Goal: Task Accomplishment & Management: Manage account settings

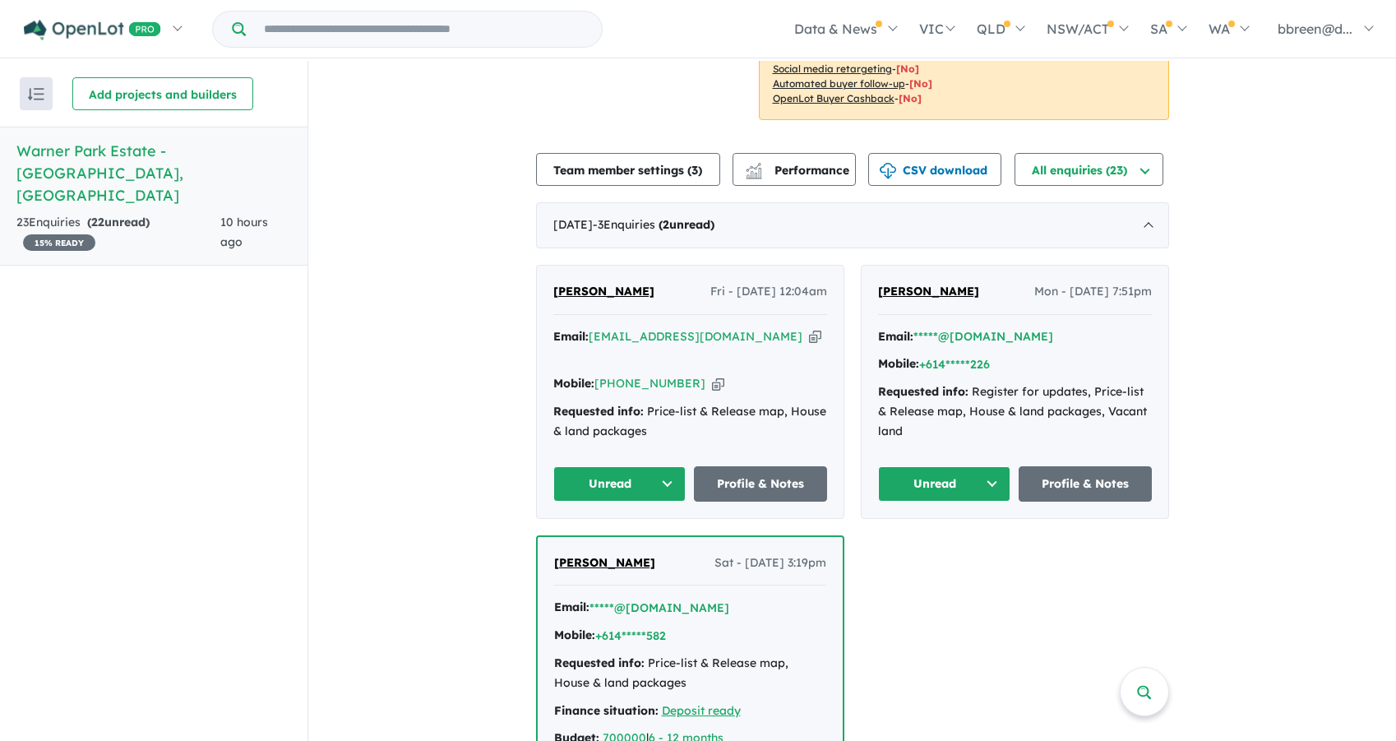
scroll to position [307, 0]
click at [938, 479] on button "Unread" at bounding box center [944, 482] width 133 height 35
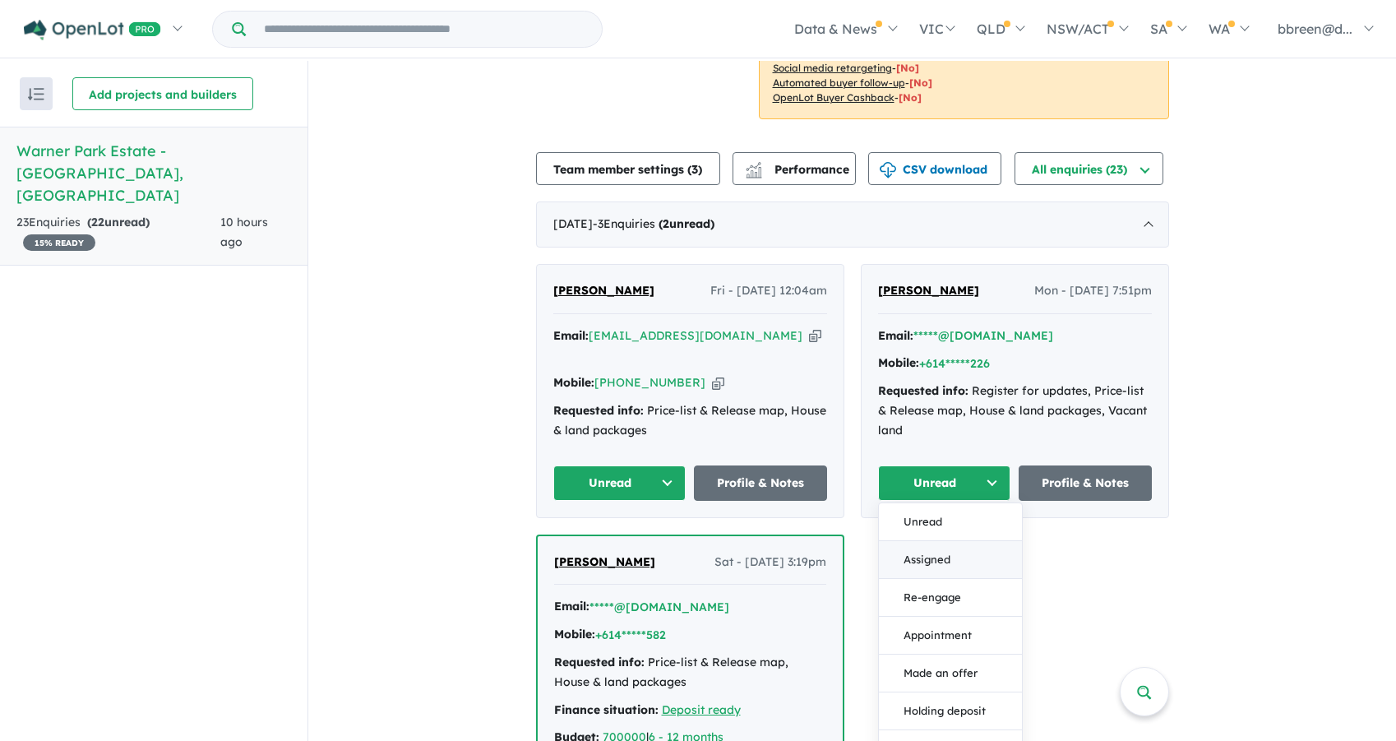
click at [950, 562] on button "Assigned" at bounding box center [950, 560] width 143 height 38
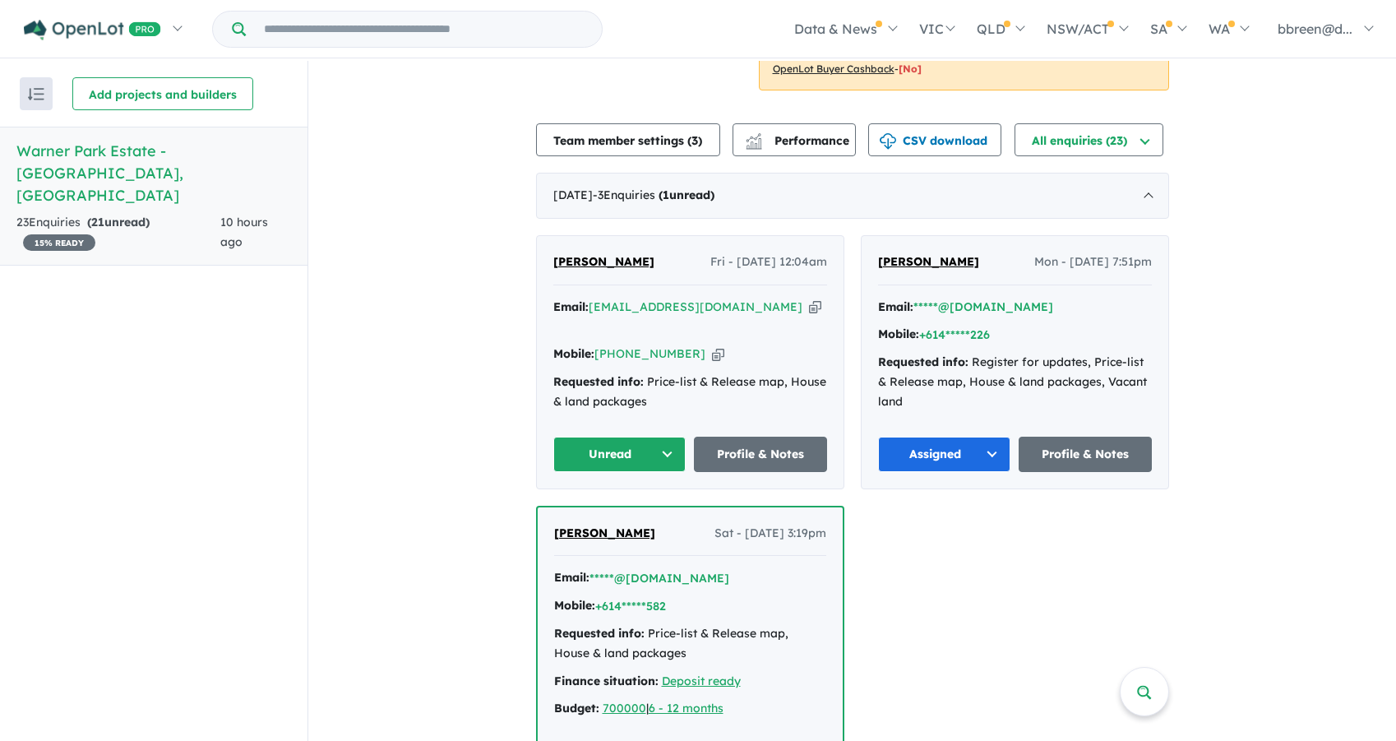
scroll to position [311, 0]
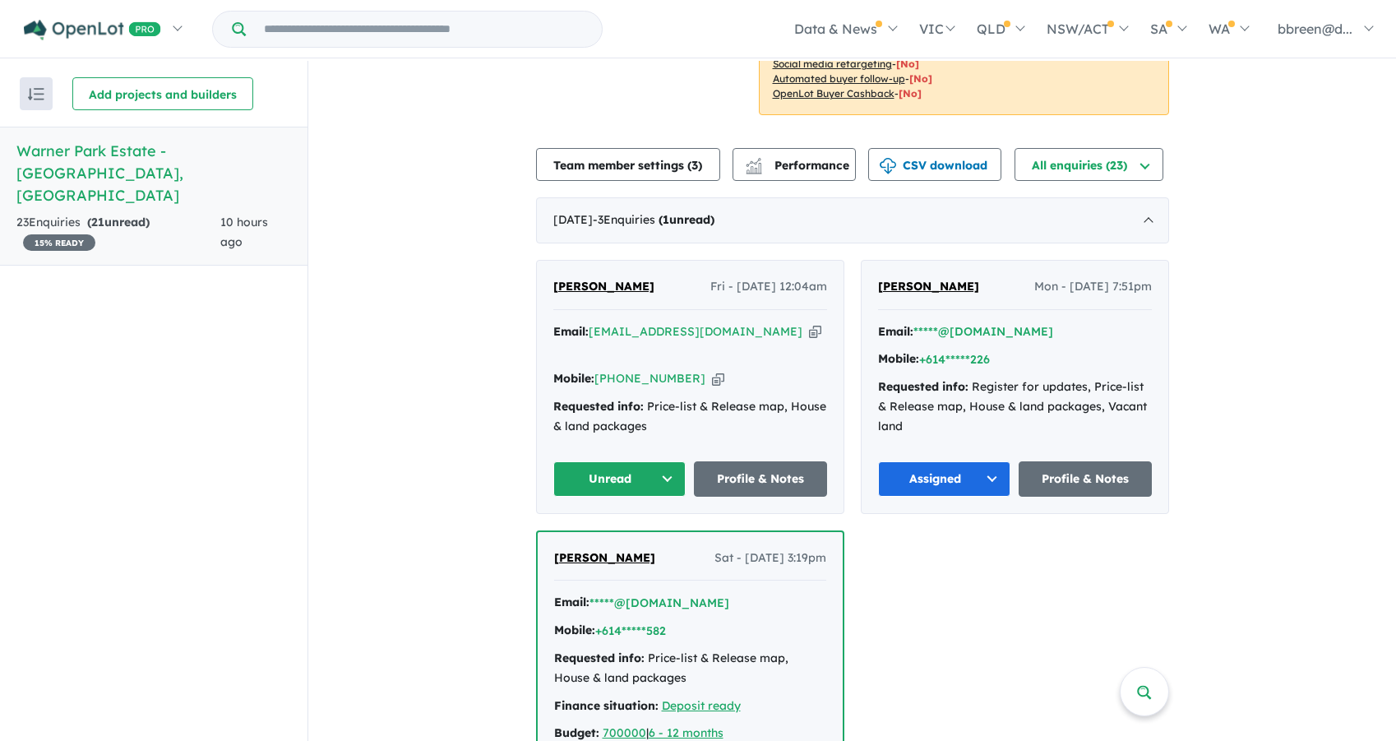
click at [575, 285] on span "[PERSON_NAME]" at bounding box center [603, 286] width 101 height 15
click at [660, 472] on button "Unread" at bounding box center [619, 478] width 133 height 35
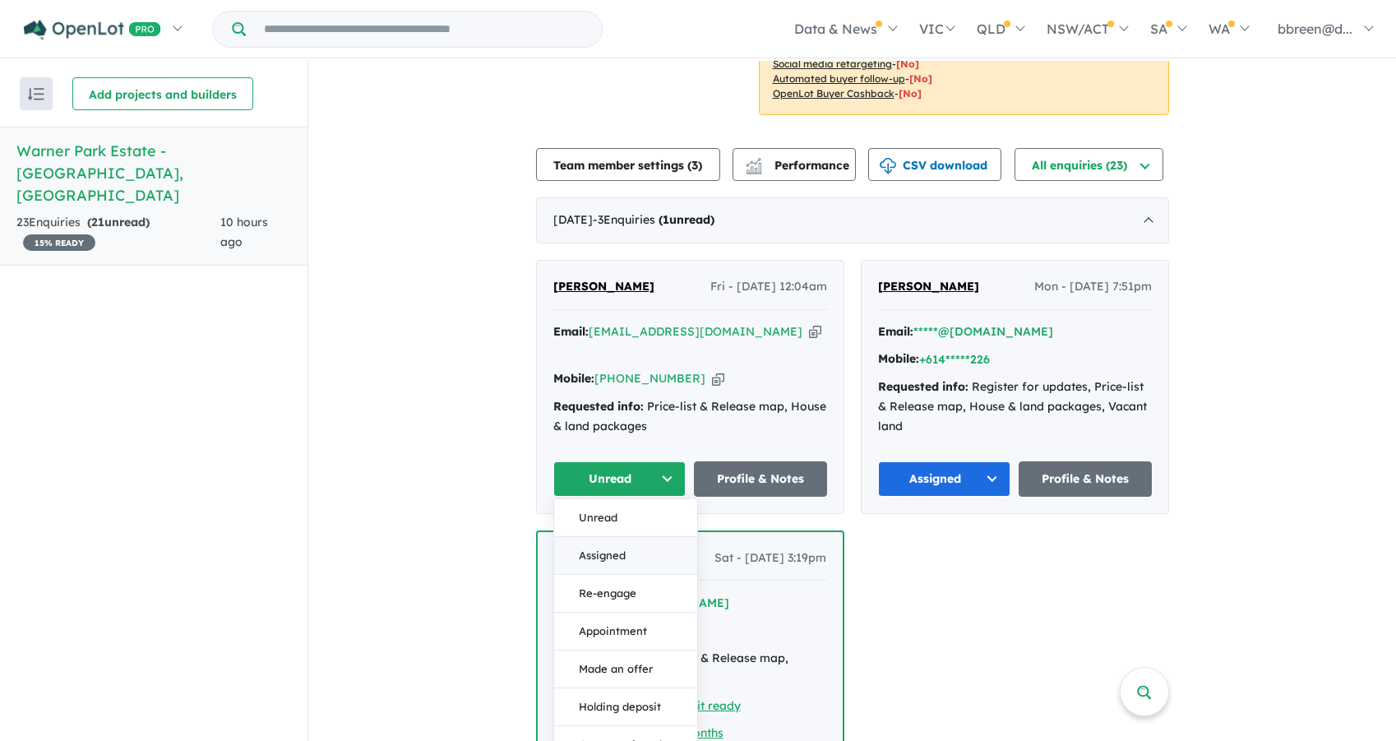
click at [627, 558] on button "Assigned" at bounding box center [625, 556] width 143 height 38
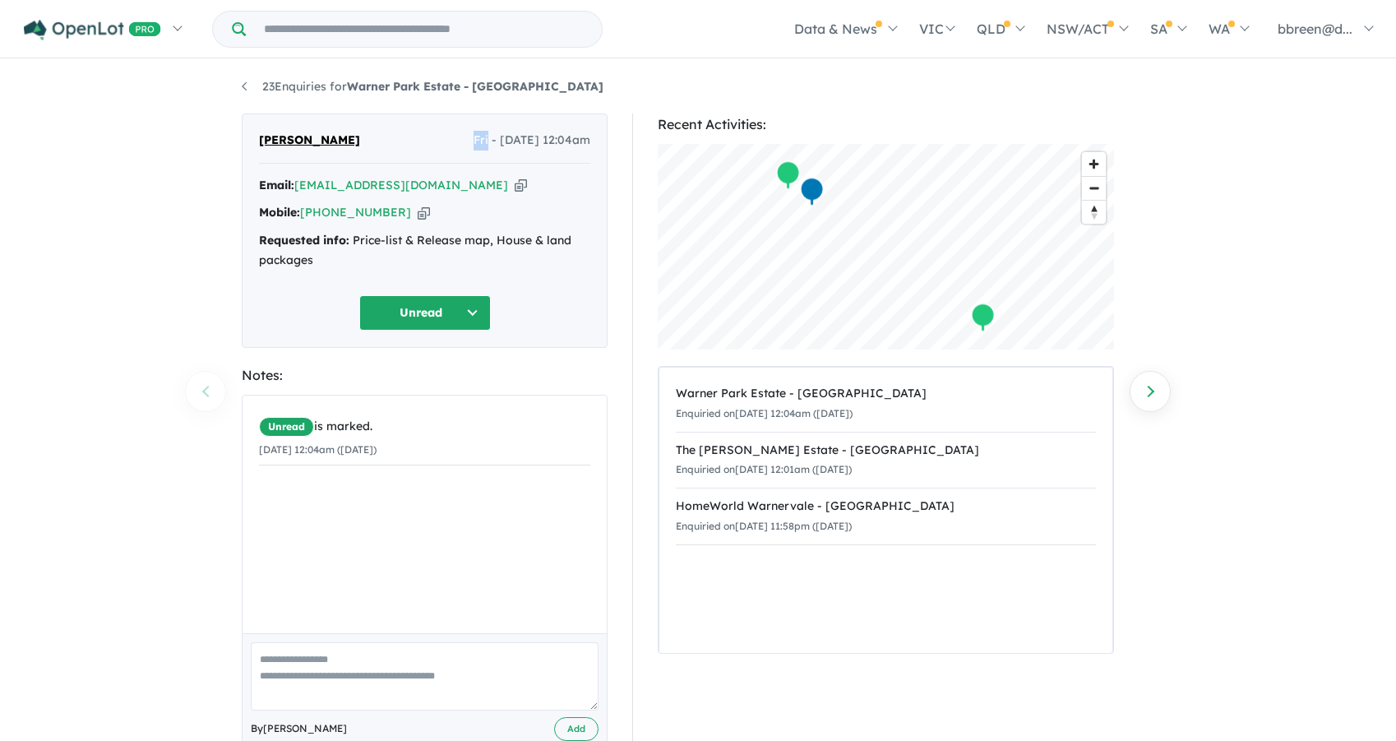
click at [418, 212] on icon "button" at bounding box center [424, 212] width 12 height 17
click at [515, 184] on icon "button" at bounding box center [521, 185] width 12 height 17
